Goal: Information Seeking & Learning: Learn about a topic

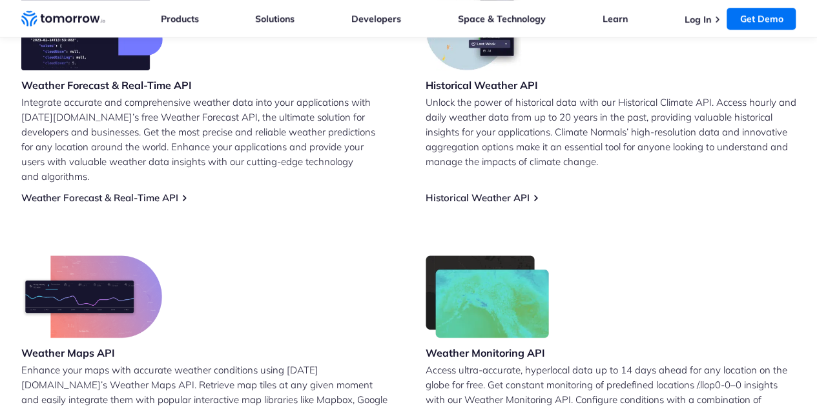
scroll to position [604, 0]
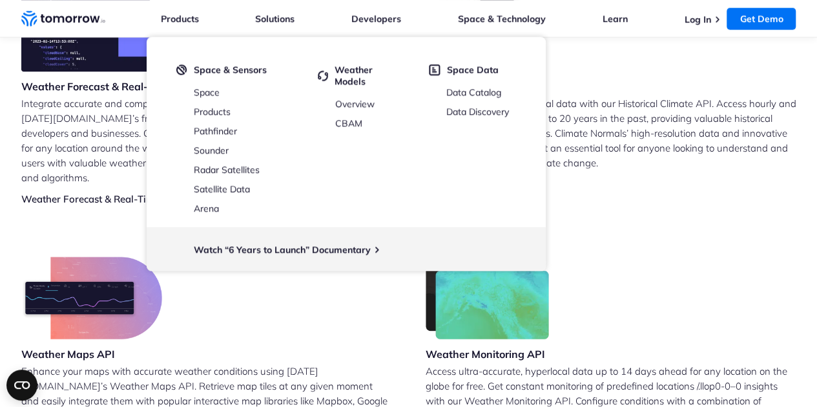
click at [344, 327] on div "Weather Maps API Enhance your maps with accurate weather conditions using [DATE…" at bounding box center [206, 357] width 371 height 201
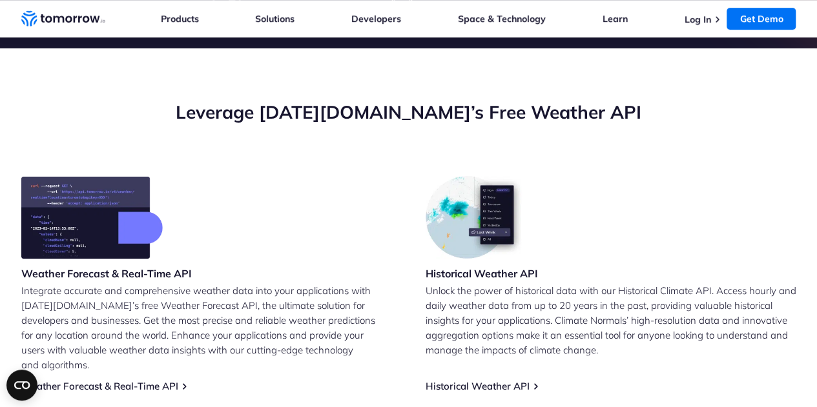
scroll to position [416, 0]
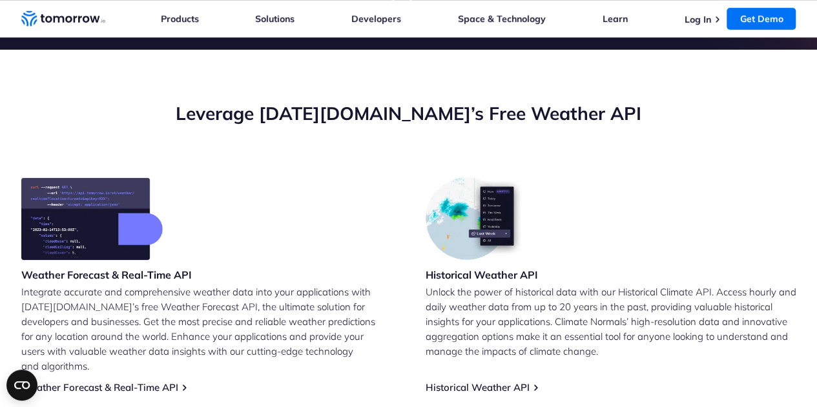
click at [232, 325] on p "Integrate accurate and comprehensive weather data into your applications with […" at bounding box center [206, 329] width 371 height 89
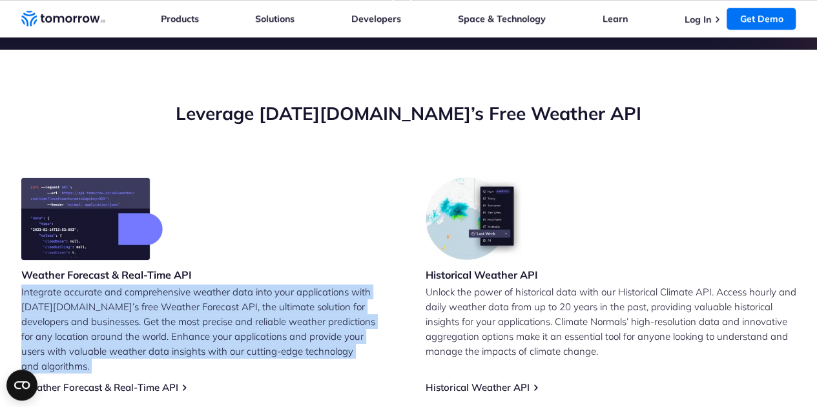
click at [232, 325] on p "Integrate accurate and comprehensive weather data into your applications with […" at bounding box center [206, 329] width 371 height 89
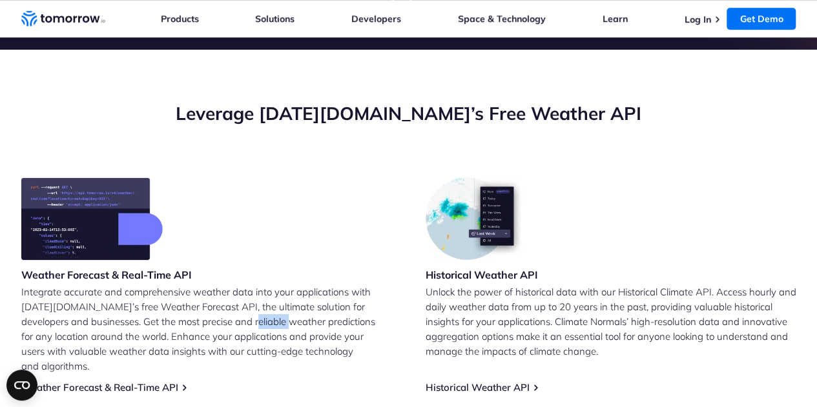
click at [232, 325] on p "Integrate accurate and comprehensive weather data into your applications with […" at bounding box center [206, 329] width 371 height 89
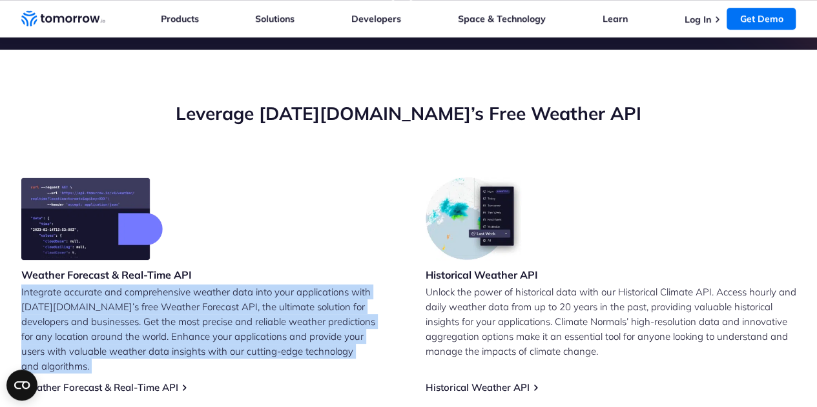
click at [232, 325] on p "Integrate accurate and comprehensive weather data into your applications with […" at bounding box center [206, 329] width 371 height 89
click at [243, 344] on p "Integrate accurate and comprehensive weather data into your applications with […" at bounding box center [206, 329] width 371 height 89
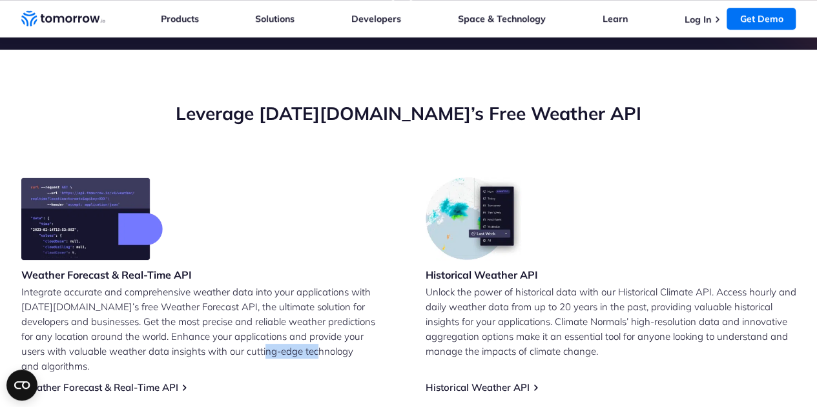
click at [243, 344] on p "Integrate accurate and comprehensive weather data into your applications with […" at bounding box center [206, 329] width 371 height 89
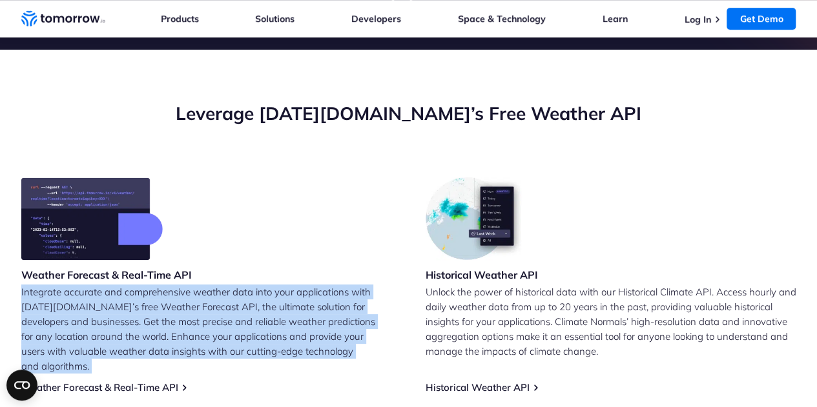
click at [243, 344] on p "Integrate accurate and comprehensive weather data into your applications with […" at bounding box center [206, 329] width 371 height 89
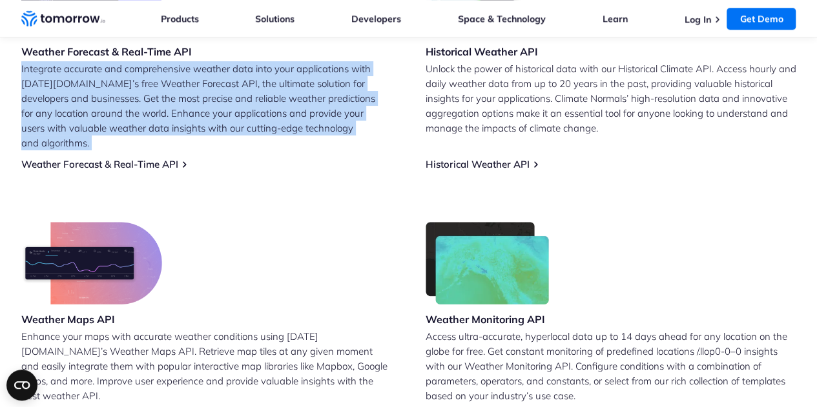
scroll to position [638, 0]
